Goal: Transaction & Acquisition: Book appointment/travel/reservation

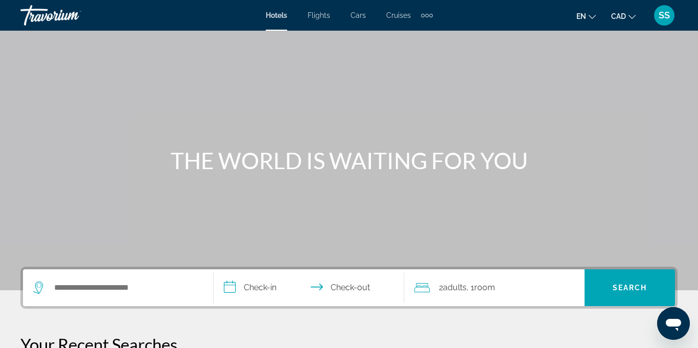
scroll to position [147, 0]
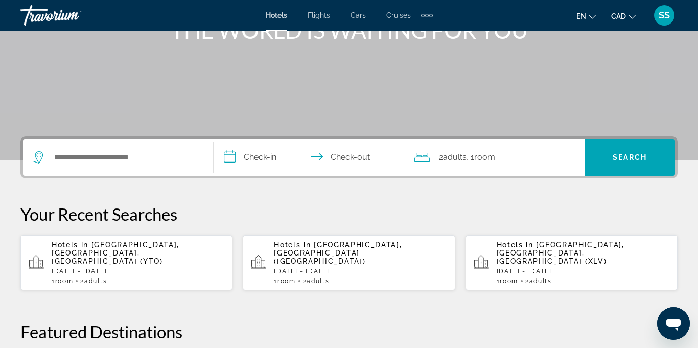
click at [663, 20] on span "SS" at bounding box center [664, 15] width 11 height 10
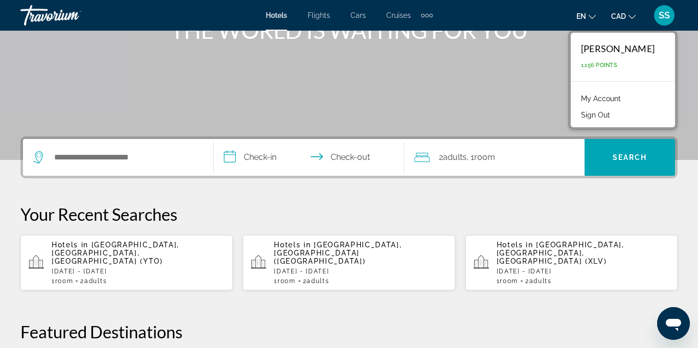
click at [626, 98] on link "My Account" at bounding box center [601, 98] width 50 height 13
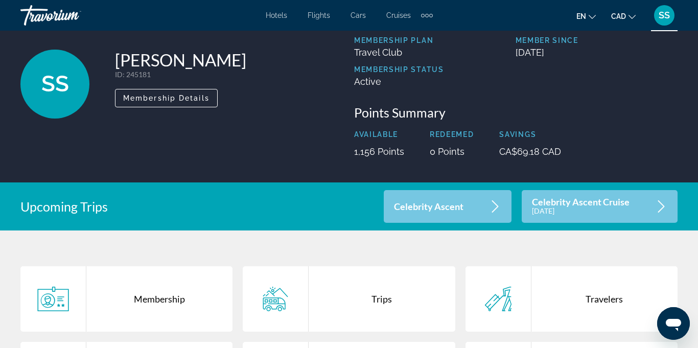
scroll to position [50, 0]
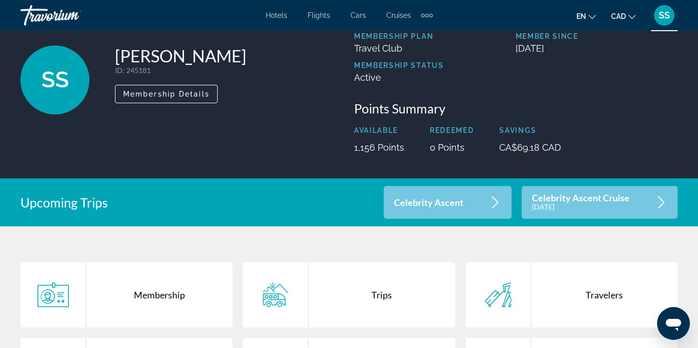
click at [661, 203] on icon "Main content" at bounding box center [661, 202] width 12 height 12
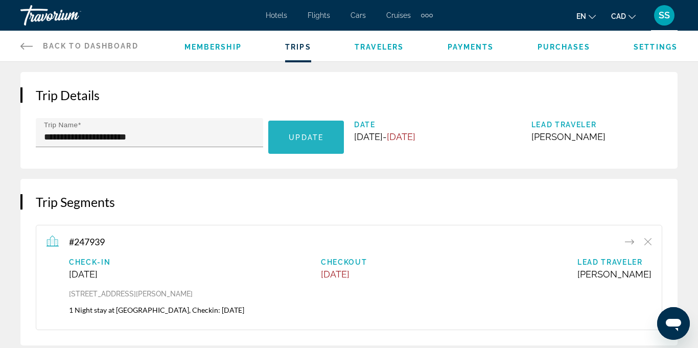
click at [319, 141] on span "Update" at bounding box center [306, 137] width 35 height 8
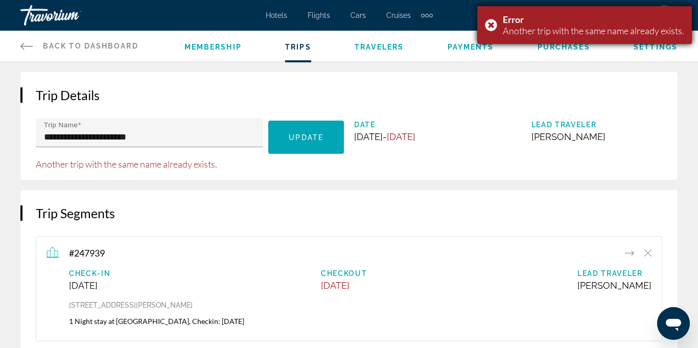
click at [487, 26] on div "Error Another trip with the same name already exists." at bounding box center [584, 25] width 215 height 38
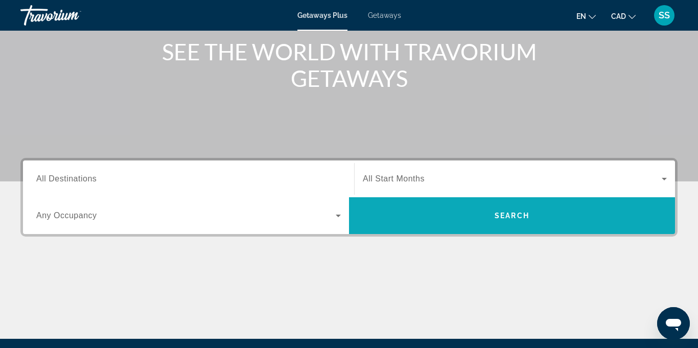
scroll to position [154, 0]
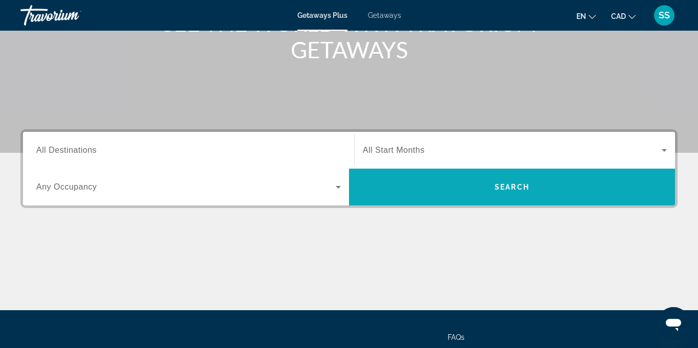
click at [545, 187] on span "Search widget" at bounding box center [512, 187] width 326 height 25
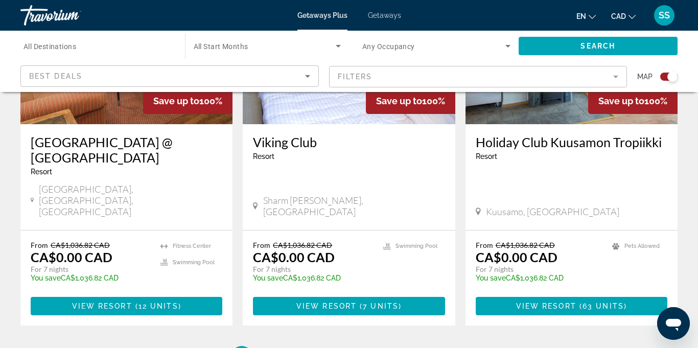
scroll to position [1698, 0]
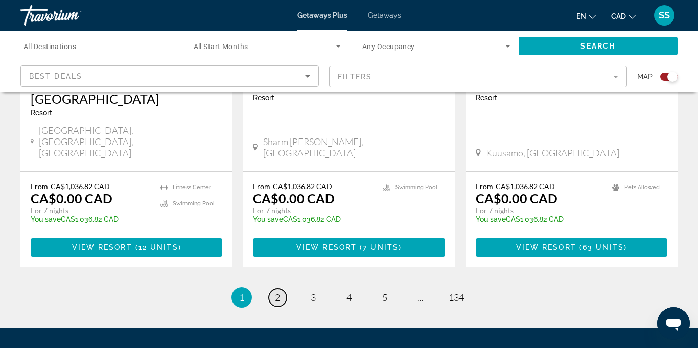
click at [278, 292] on span "2" at bounding box center [277, 297] width 5 height 11
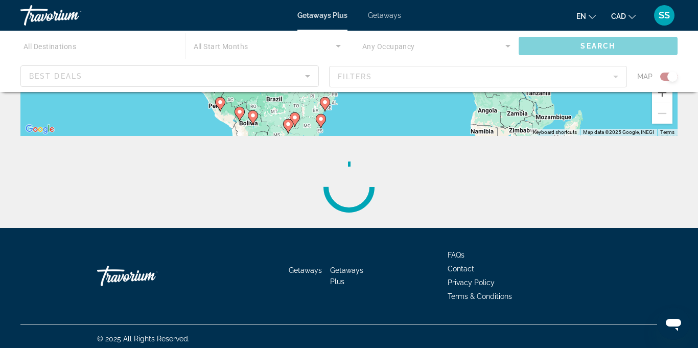
scroll to position [278, 0]
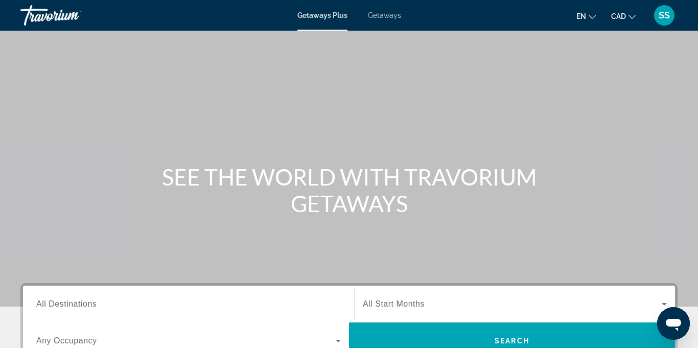
click at [383, 21] on div "Getaways Plus Getaways en English Español Français Italiano Português русский C…" at bounding box center [349, 15] width 698 height 27
click at [384, 18] on span "Getaways" at bounding box center [384, 15] width 33 height 8
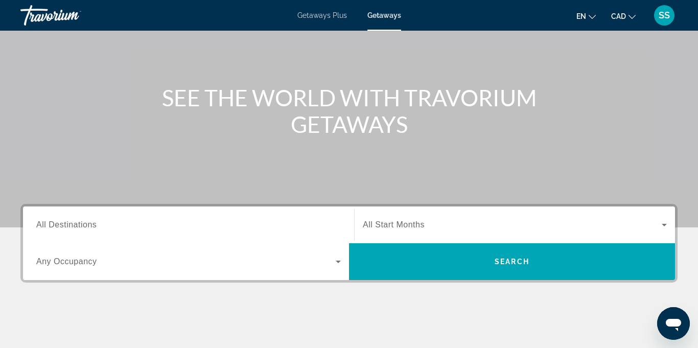
scroll to position [121, 0]
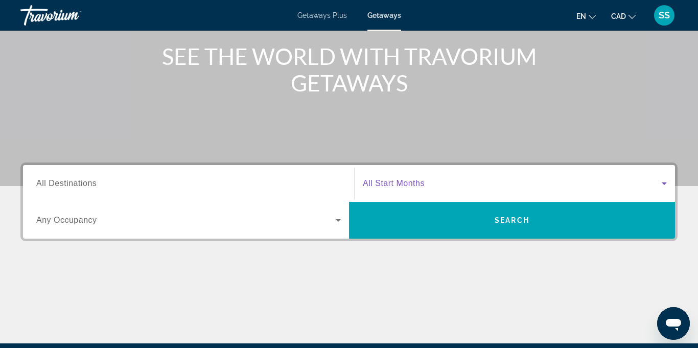
click at [665, 183] on icon "Search widget" at bounding box center [664, 183] width 12 height 12
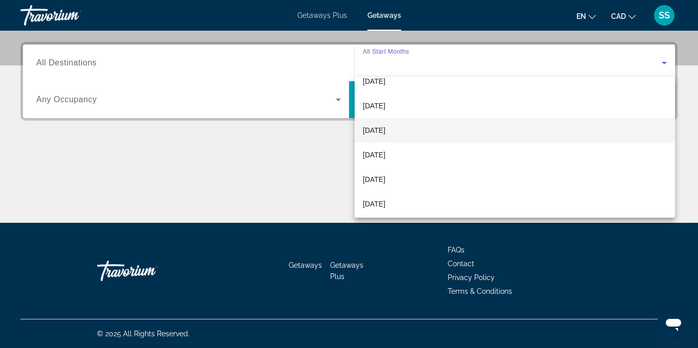
scroll to position [211, 0]
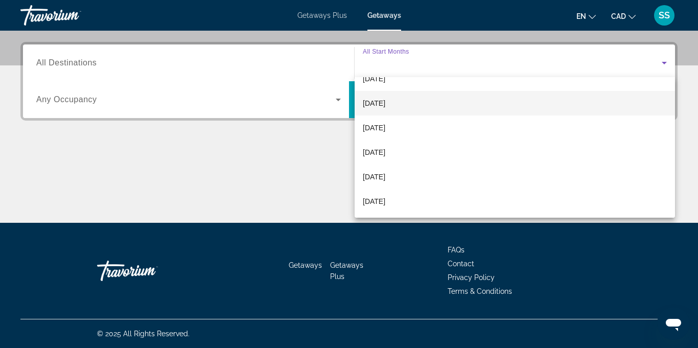
click at [385, 104] on span "May 2026" at bounding box center [374, 103] width 22 height 12
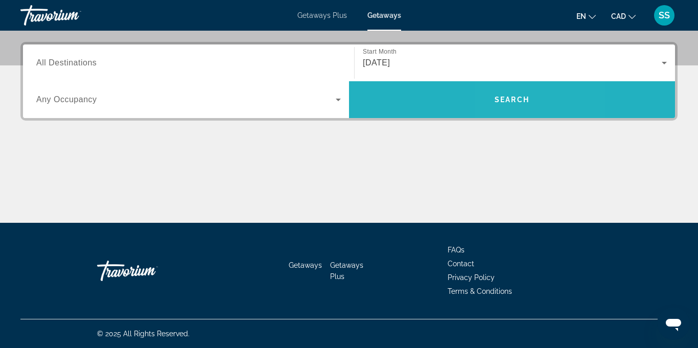
click at [510, 101] on span "Search" at bounding box center [512, 100] width 35 height 8
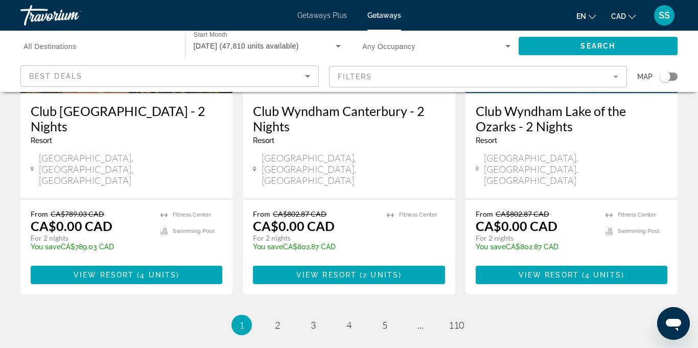
scroll to position [1358, 0]
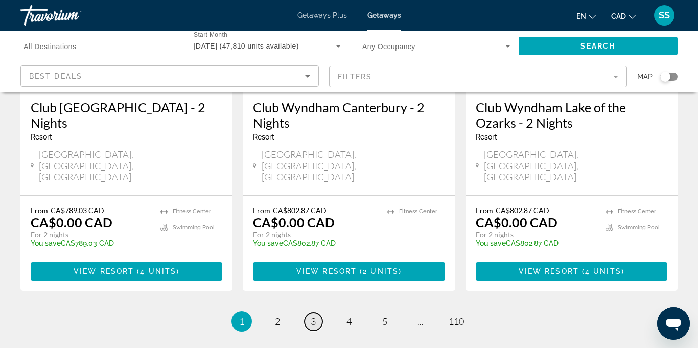
click at [315, 316] on span "3" at bounding box center [313, 321] width 5 height 11
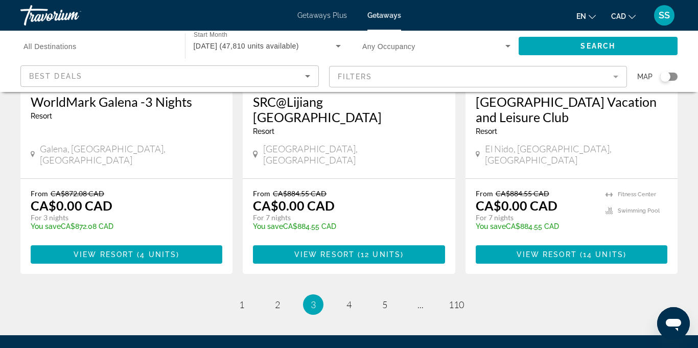
scroll to position [1382, 0]
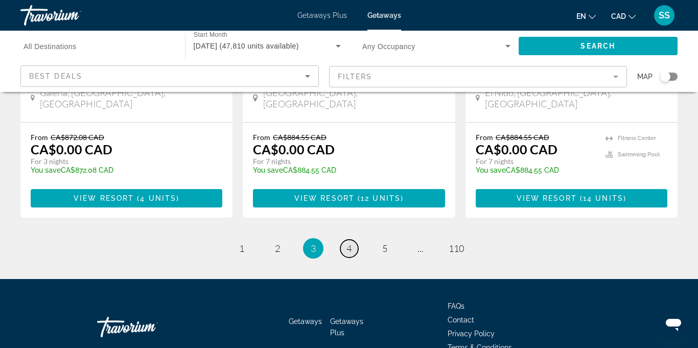
click at [346, 243] on span "4" at bounding box center [348, 248] width 5 height 11
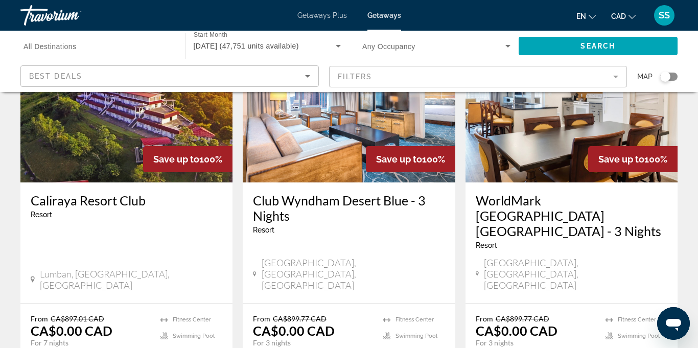
scroll to position [1338, 0]
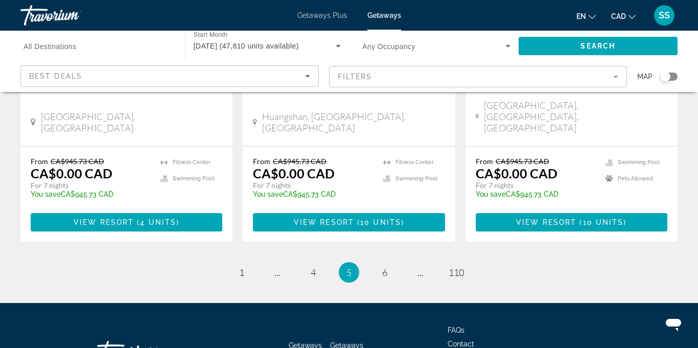
scroll to position [1355, 0]
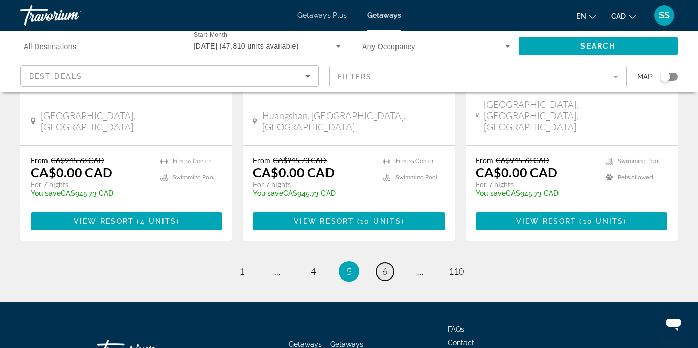
click at [386, 266] on span "6" at bounding box center [384, 271] width 5 height 11
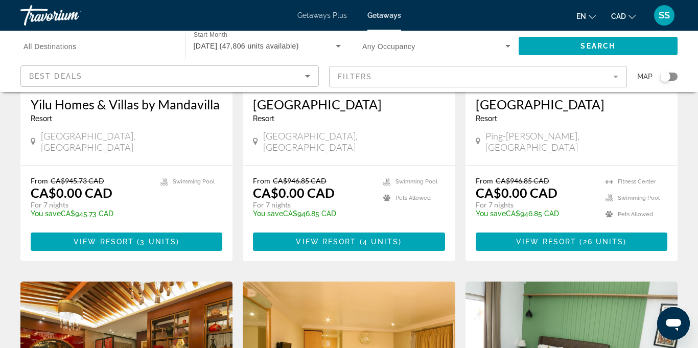
scroll to position [210, 0]
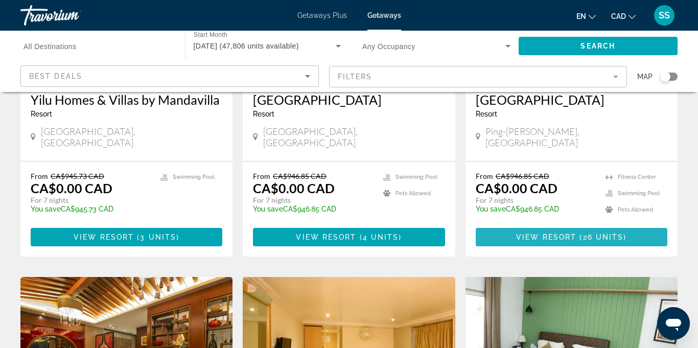
click at [562, 233] on span "View Resort" at bounding box center [546, 237] width 60 height 8
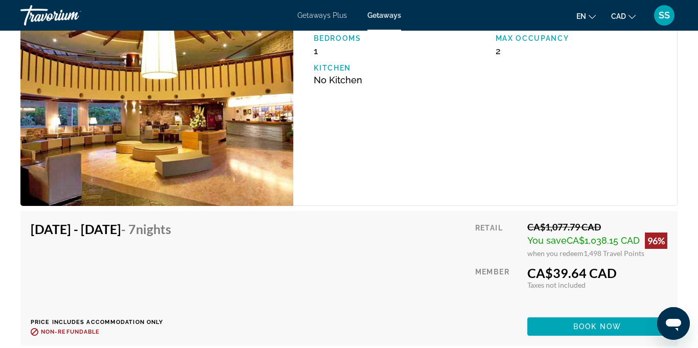
scroll to position [1970, 0]
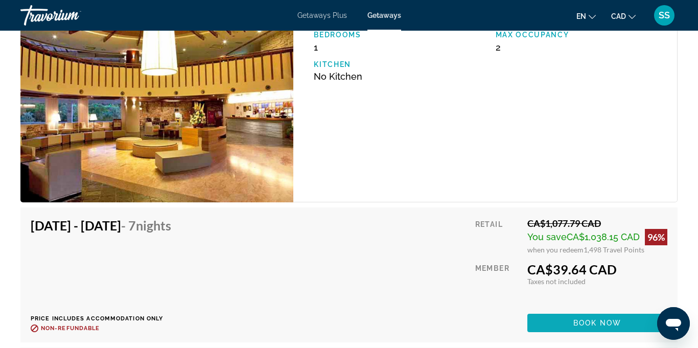
click at [612, 319] on span "Book now" at bounding box center [597, 323] width 49 height 8
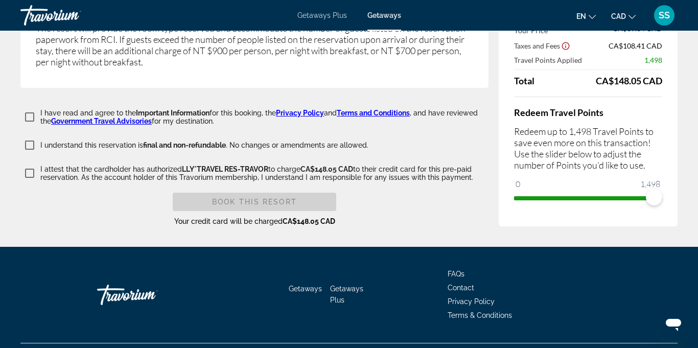
scroll to position [1842, 0]
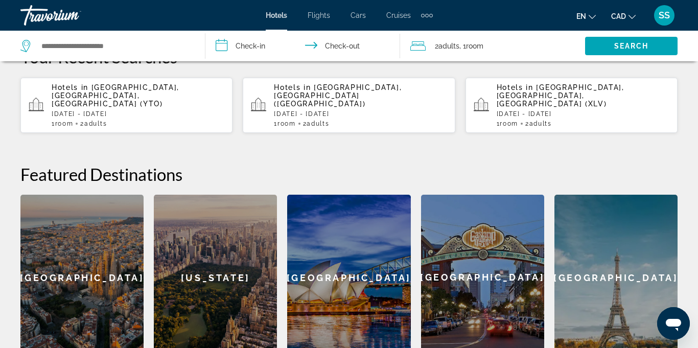
scroll to position [293, 0]
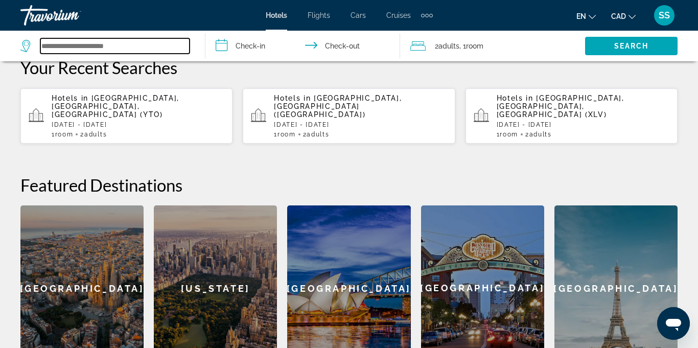
click at [164, 45] on input "Search widget" at bounding box center [114, 45] width 149 height 15
type input "**"
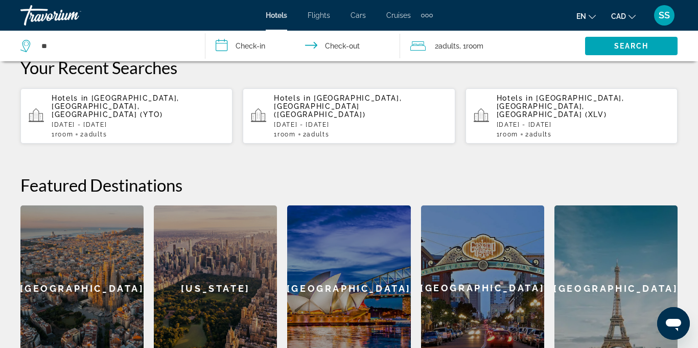
click at [226, 47] on input "**********" at bounding box center [304, 48] width 199 height 34
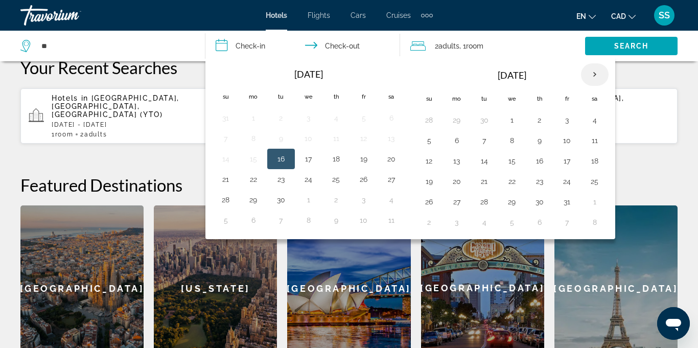
click at [594, 78] on th "Next month" at bounding box center [595, 74] width 28 height 22
click at [593, 77] on th "Next month" at bounding box center [595, 74] width 28 height 22
click at [593, 78] on th "Next month" at bounding box center [595, 74] width 28 height 22
click at [593, 79] on th "Next month" at bounding box center [595, 74] width 28 height 22
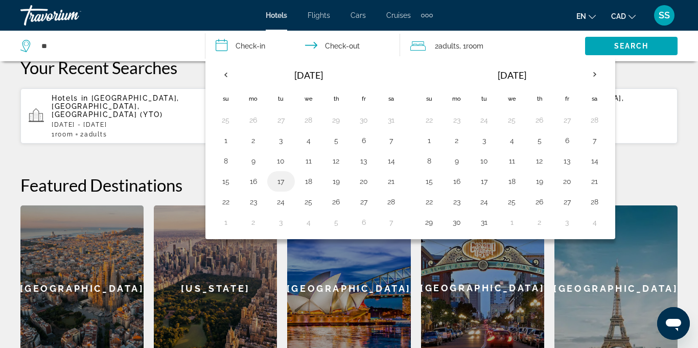
click at [281, 183] on button "17" at bounding box center [281, 181] width 16 height 14
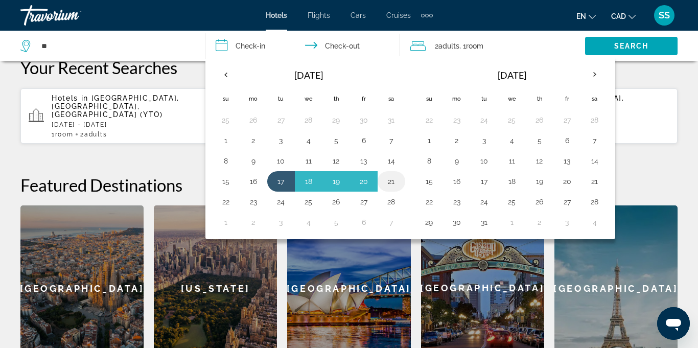
click at [396, 181] on button "21" at bounding box center [391, 181] width 16 height 14
type input "**********"
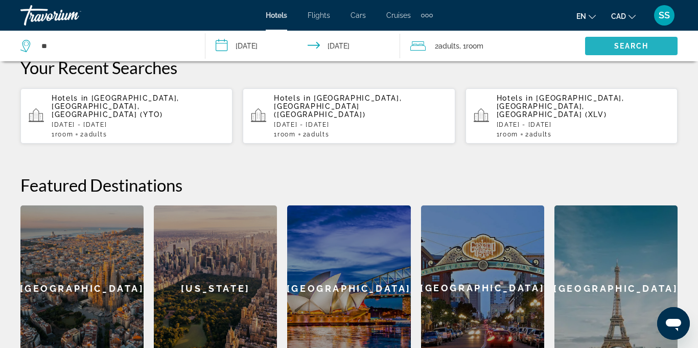
click at [638, 48] on span "Search" at bounding box center [631, 46] width 35 height 8
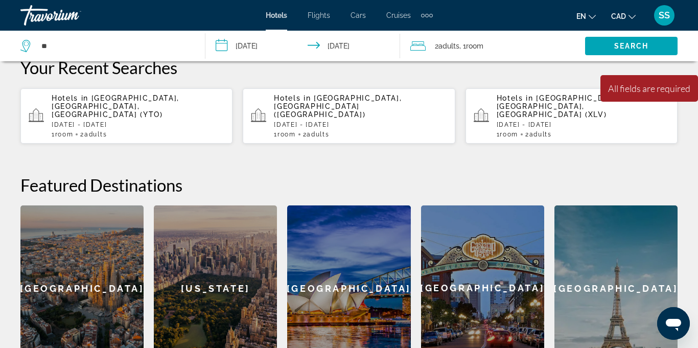
click at [488, 49] on div "2 Adult Adults , 1 Room rooms" at bounding box center [497, 46] width 175 height 14
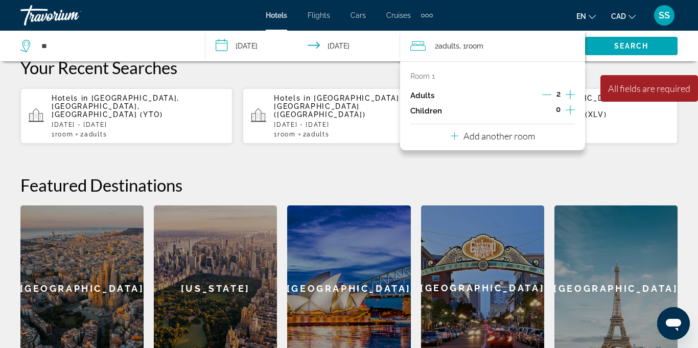
click at [423, 92] on p "Adults" at bounding box center [422, 95] width 24 height 9
click at [600, 121] on p "[DATE] - [DATE]" at bounding box center [583, 124] width 173 height 7
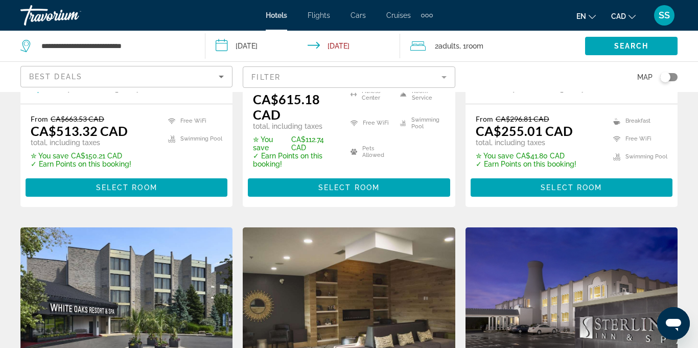
scroll to position [319, 0]
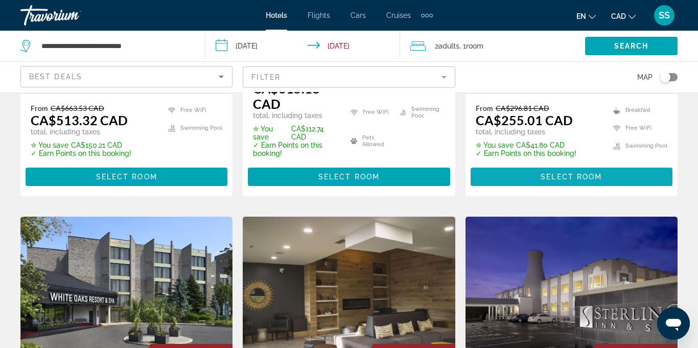
click at [578, 178] on span "Select Room" at bounding box center [571, 177] width 61 height 8
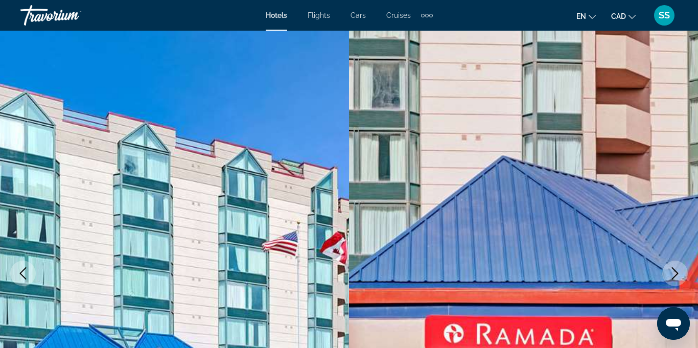
click at [397, 18] on span "Cruises" at bounding box center [398, 15] width 25 height 8
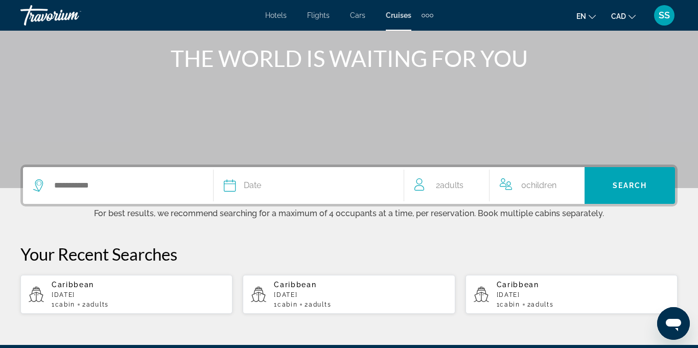
scroll to position [158, 0]
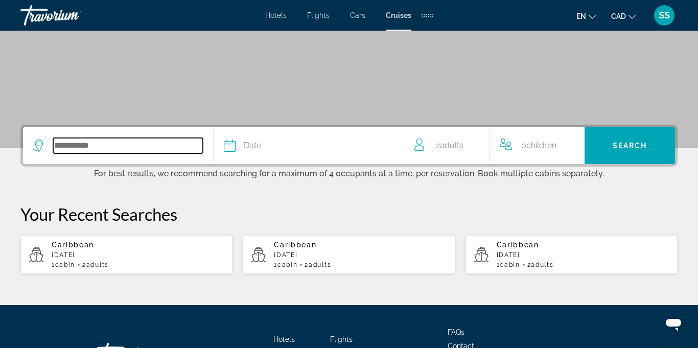
click at [119, 146] on input "Search widget" at bounding box center [128, 145] width 150 height 15
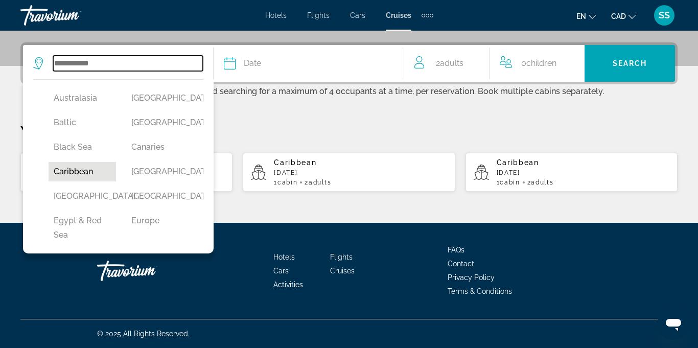
scroll to position [93, 0]
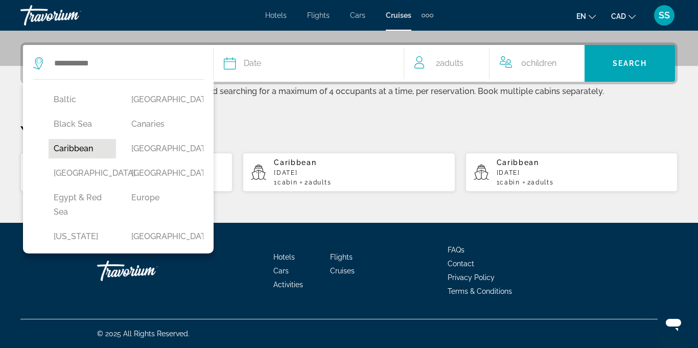
click at [86, 151] on button "Caribbean" at bounding box center [82, 148] width 67 height 19
type input "*********"
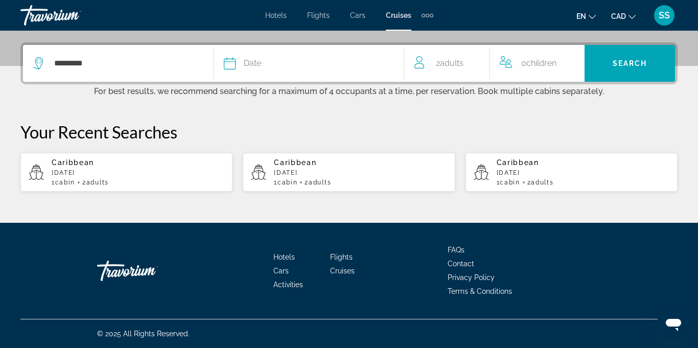
click at [231, 69] on div "Date" at bounding box center [309, 63] width 170 height 14
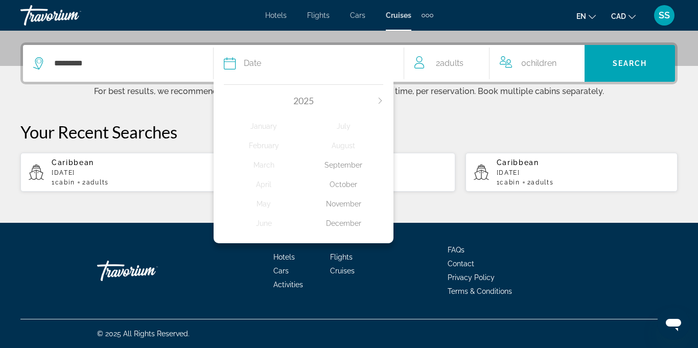
click at [445, 142] on div "Your Recent Searches Caribbean January 2026 1 cabin 2 Adult Adults Caribbean Oc…" at bounding box center [348, 157] width 657 height 71
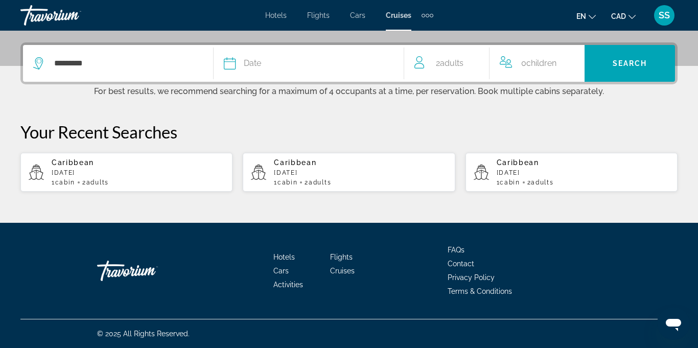
click at [457, 64] on span "Adults" at bounding box center [452, 63] width 24 height 10
click at [457, 114] on div "********* Date 2025 January February March April May June July August September…" at bounding box center [349, 117] width 698 height 150
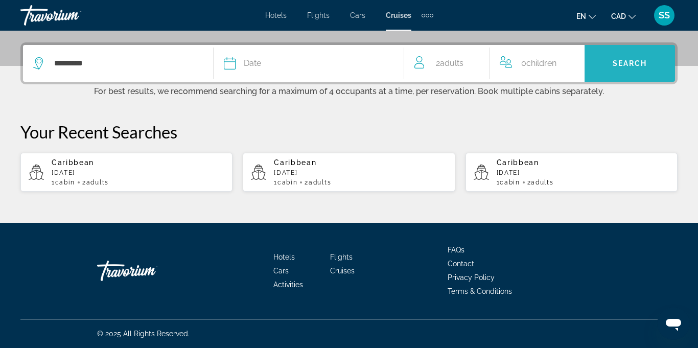
click at [627, 68] on span "Search widget" at bounding box center [630, 63] width 90 height 25
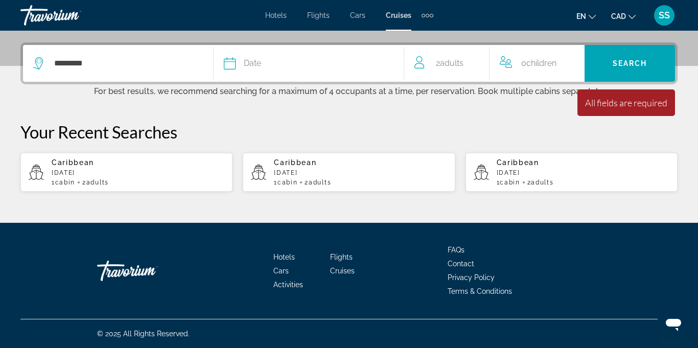
click at [328, 77] on button "Date 2025 January February March April May June July August September October N…" at bounding box center [309, 63] width 170 height 37
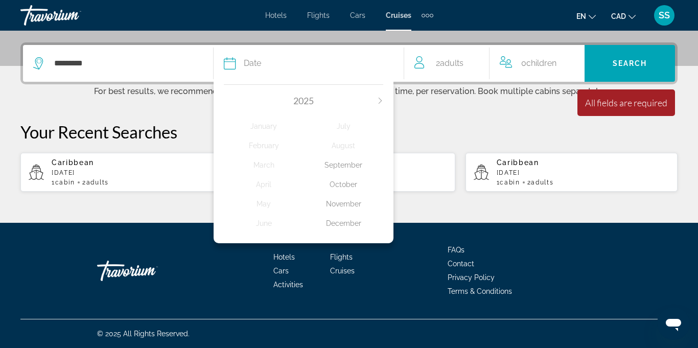
drag, startPoint x: 290, startPoint y: 90, endPoint x: 293, endPoint y: 96, distance: 6.7
click at [293, 95] on div "2025 January February March April May June July August September October Novemb…" at bounding box center [304, 161] width 180 height 164
click at [380, 100] on icon "Next month" at bounding box center [380, 101] width 6 height 6
click at [379, 101] on icon "Next month" at bounding box center [380, 101] width 6 height 6
click at [268, 166] on div "March" at bounding box center [264, 165] width 80 height 18
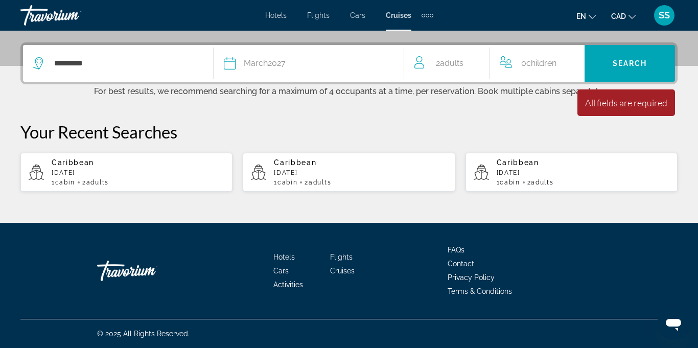
click at [548, 65] on span "Children" at bounding box center [541, 63] width 30 height 10
click at [575, 61] on icon "Increment children" at bounding box center [573, 61] width 9 height 9
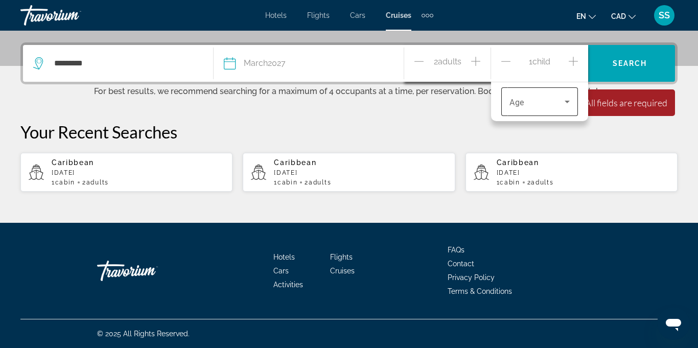
click at [566, 102] on icon "Travelers: 2 adults, 1 child" at bounding box center [567, 102] width 12 height 12
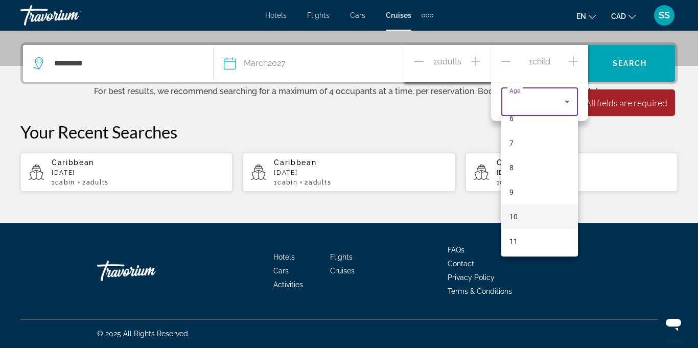
scroll to position [162, 0]
click at [514, 241] on span "11" at bounding box center [513, 240] width 8 height 12
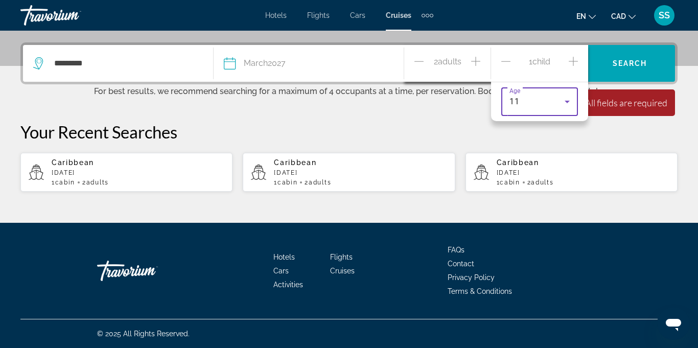
click at [531, 101] on div "11" at bounding box center [536, 102] width 55 height 12
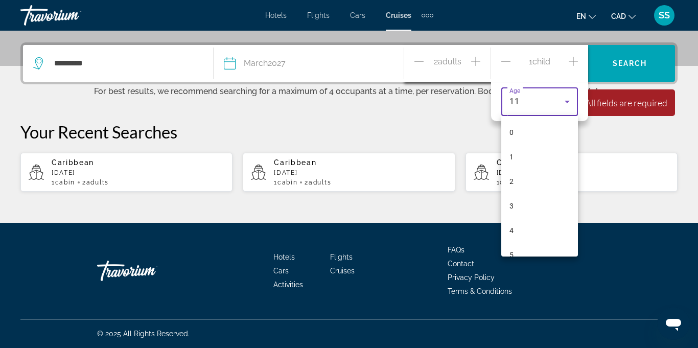
scroll to position [158, 0]
click at [642, 137] on div at bounding box center [349, 174] width 698 height 348
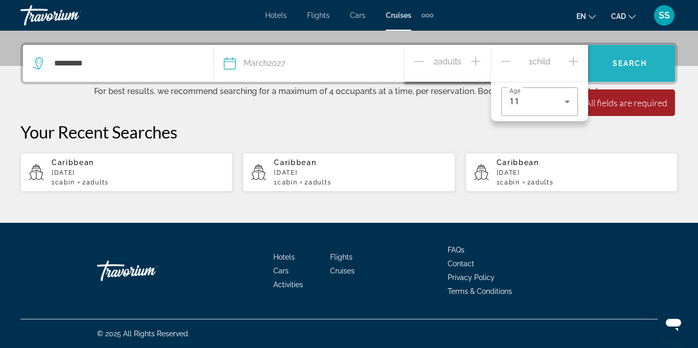
click at [621, 71] on span "Search widget" at bounding box center [630, 63] width 90 height 25
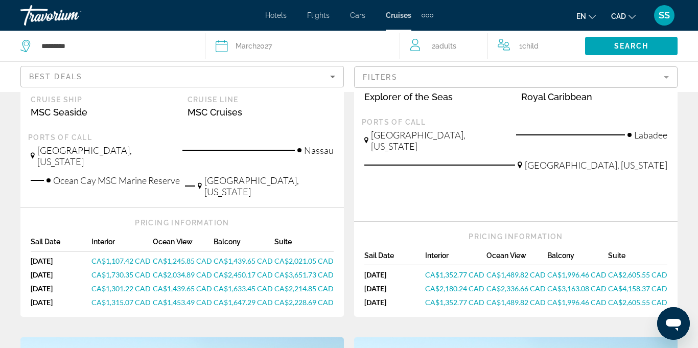
scroll to position [300, 0]
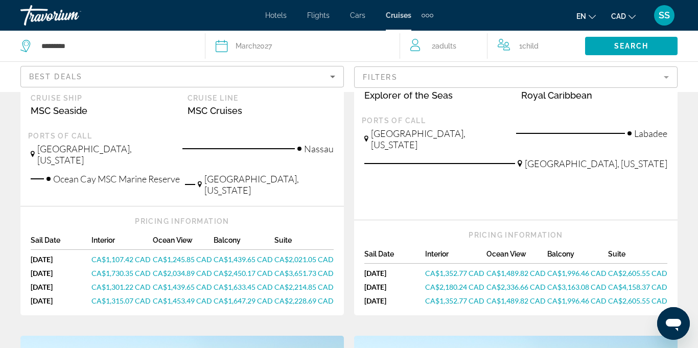
click at [185, 236] on div "Ocean View" at bounding box center [183, 243] width 61 height 14
click at [202, 255] on span "CA$1,245.85 CAD" at bounding box center [182, 259] width 59 height 9
